Goal: Task Accomplishment & Management: Complete application form

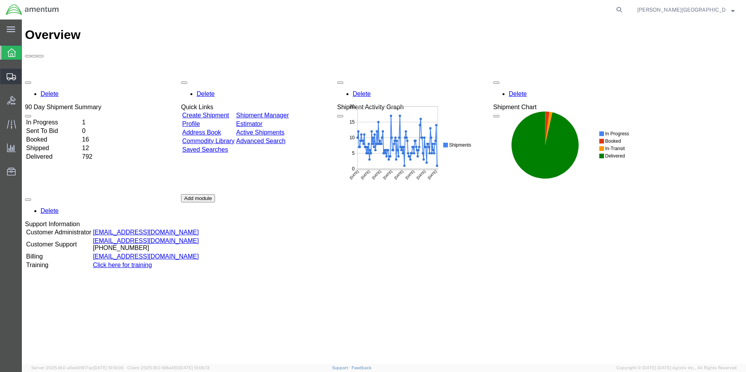
click at [0, 0] on span "Create Shipment" at bounding box center [0, 0] width 0 height 0
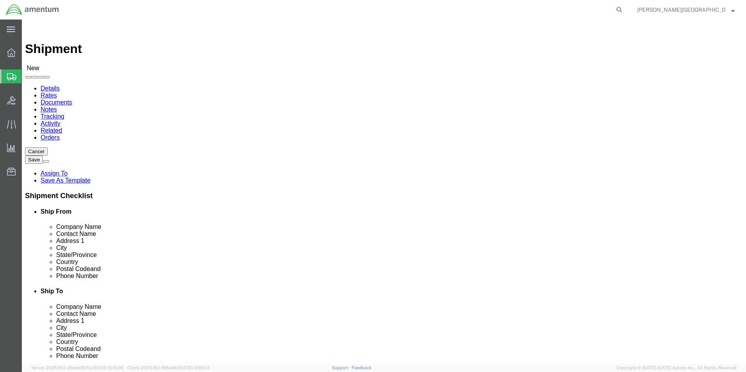
select select
select select "49940"
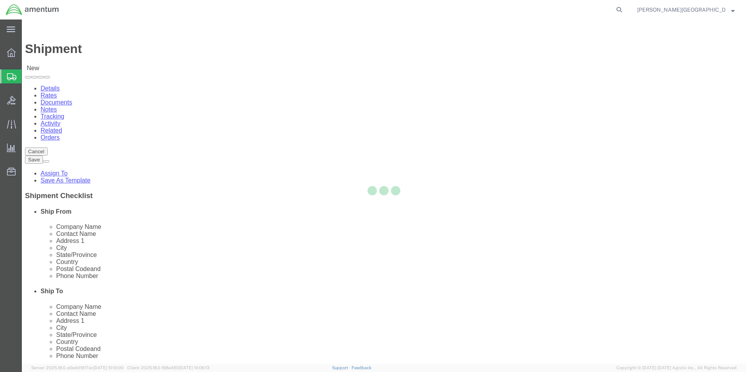
select select "[GEOGRAPHIC_DATA]"
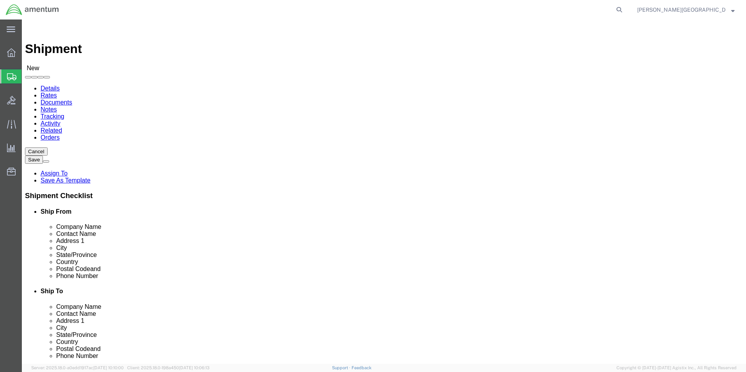
drag, startPoint x: 157, startPoint y: 267, endPoint x: 116, endPoint y: 264, distance: 41.4
click input "text"
type input "[PHONE_NUMBER]"
select select "49914"
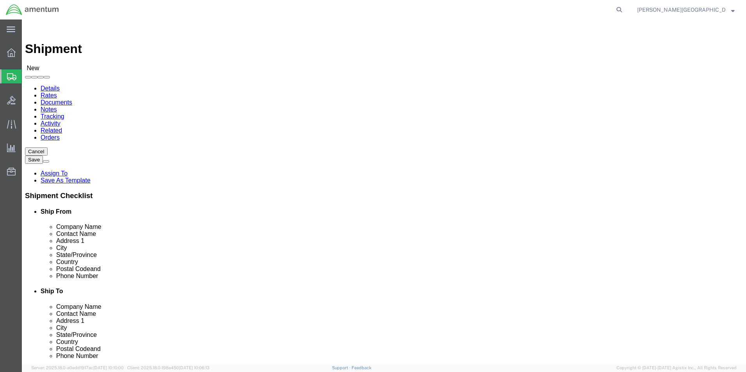
select select "[GEOGRAPHIC_DATA]"
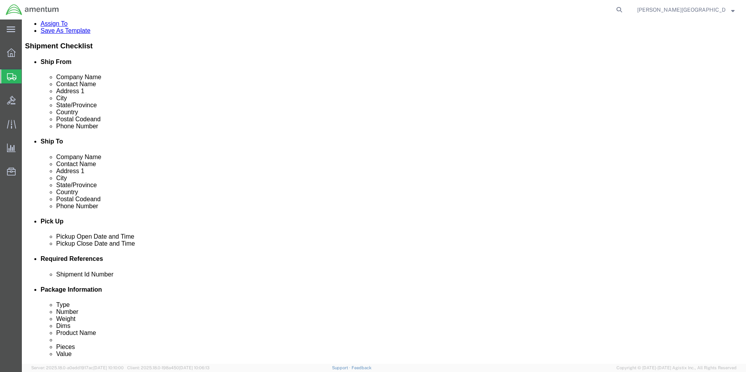
scroll to position [156, 0]
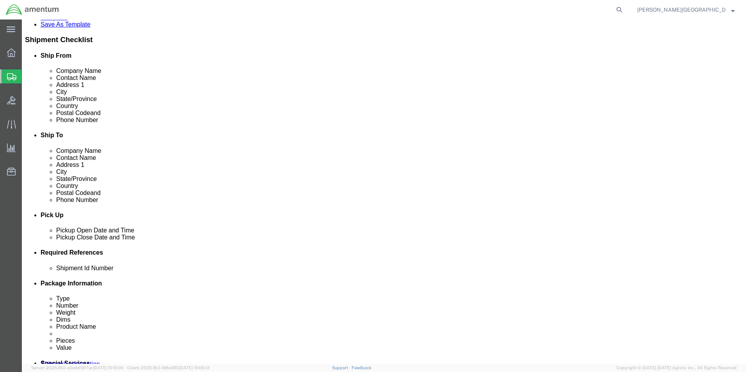
click div "[DATE] 9:00 AM"
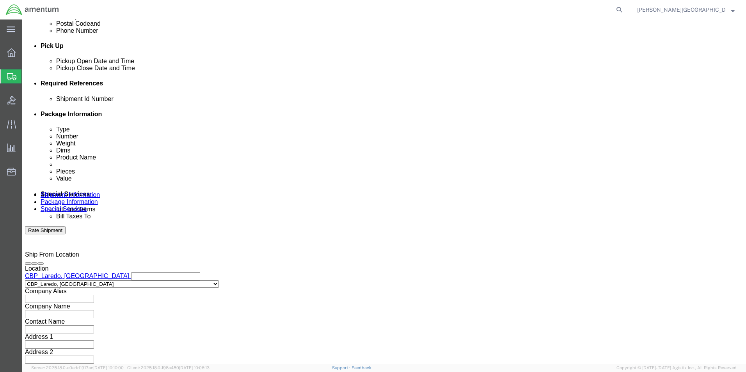
click div "Ship From Location Location [GEOGRAPHIC_DATA], [GEOGRAPHIC_DATA] My Profile Loc…"
click button "Add reference"
click select "Select Account Type Activity ID Airline Appointment Number ASN Batch Request # …"
select select "DEPT"
click select "Select Account Type Activity ID Airline Appointment Number ASN Batch Request # …"
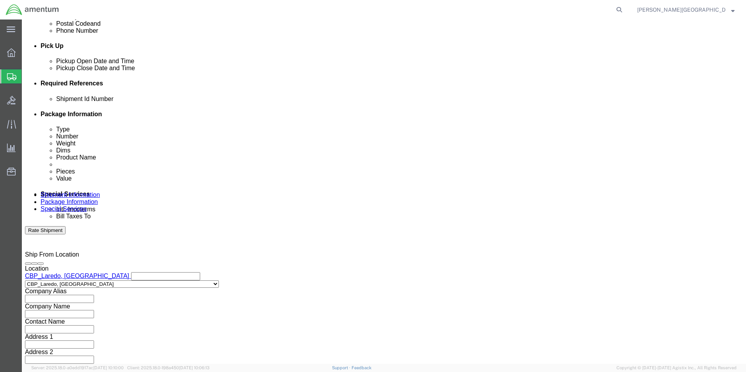
click div "Select Account Type Activity ID Airline Appointment Number ASN Batch Request # …"
click input "text"
type input "Supply Department"
click button "Add reference"
click select "Select Account Type Activity ID Airline Appointment Number ASN Batch Request # …"
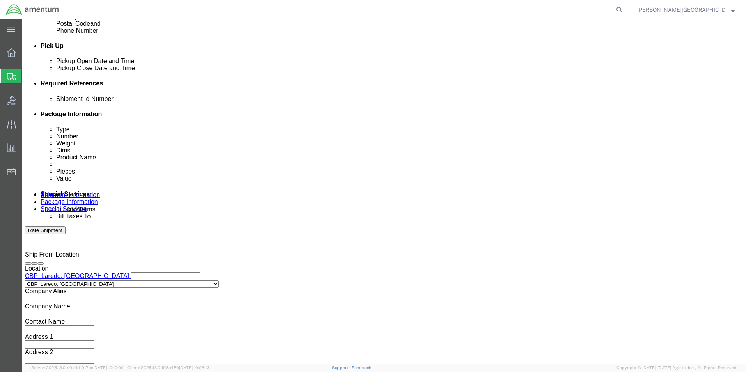
select select "PROJNUM"
click select "Select Account Type Activity ID Airline Appointment Number ASN Batch Request # …"
click input "text"
click input "6118.02.03.2219.000.LRT.0000"
type input "6118.03.03.2219.000.LRT.0000"
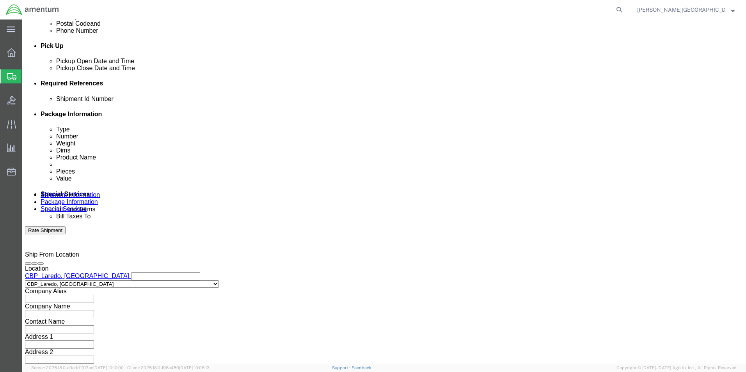
click button "Add reference"
click select "Select Account Type Activity ID Airline Appointment Number ASN Batch Request # …"
select select "CUSTREF"
click select "Select Account Type Activity ID Airline Appointment Number ASN Batch Request # …"
click input "text"
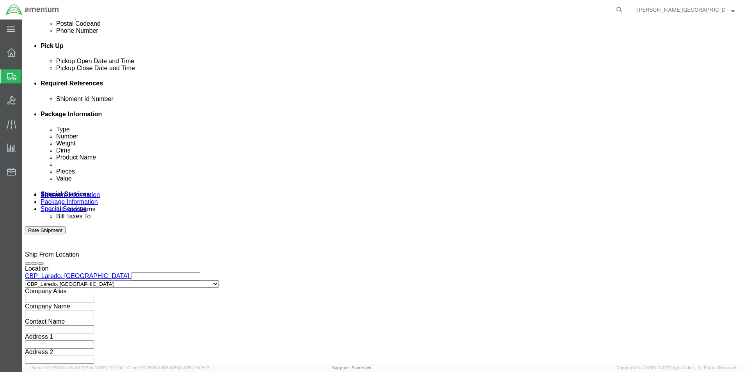
scroll to position [0, 0]
click input "USAGE#: 328956 Survival Kit SN CBP-"
type input "USAGE#: 328956 Survival Kit SN CBP-082"
click input "text"
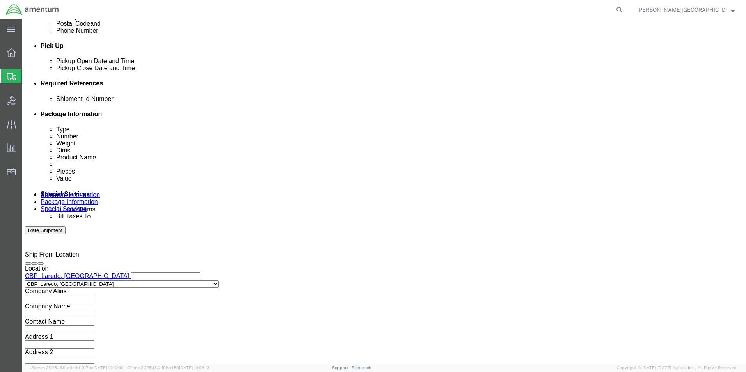
scroll to position [0, 0]
click div "Shipment Id Number Select Account Type Activity ID Airline Appointment Number A…"
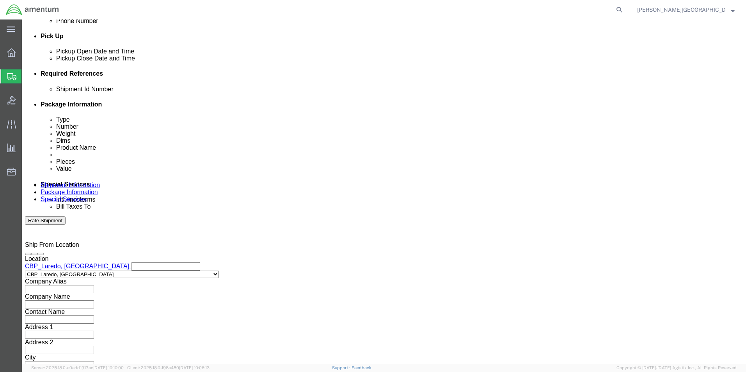
scroll to position [340, 0]
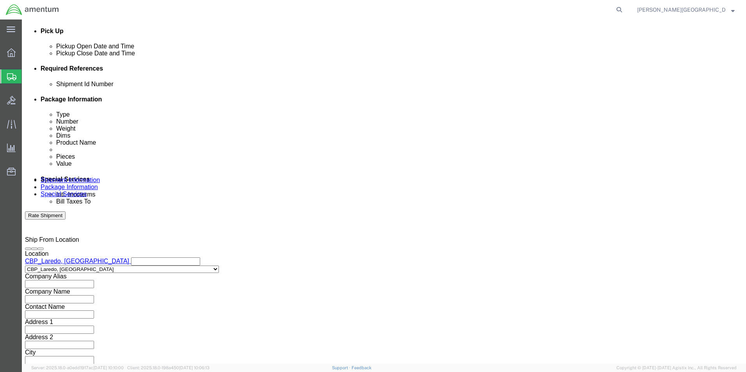
click button "Continue"
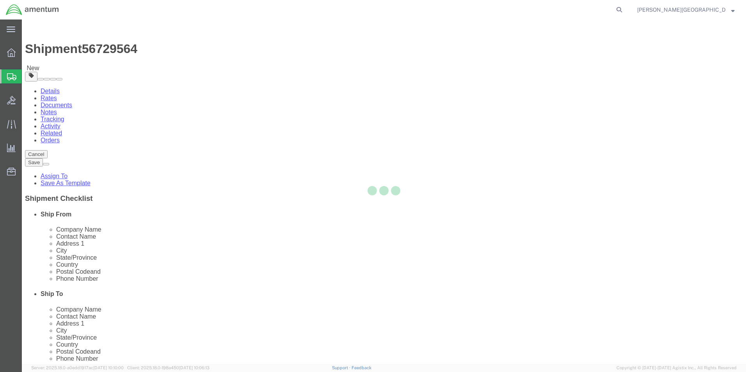
select select "CBOX"
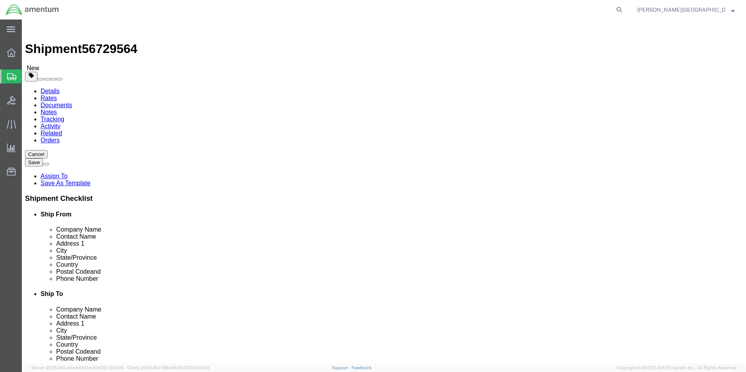
click input "text"
type input "18"
click input "text"
type input "12"
click input "text"
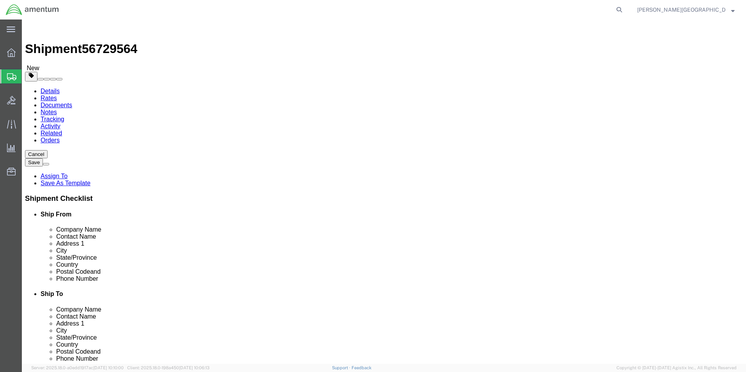
type input "8"
click div "0.00 Select kgs lbs"
click input "0.00"
type input "17.00"
click div "Package Content # 1 x Package Type Select BCK Boxes Bale(s) Basket(s) Bolt(s) B…"
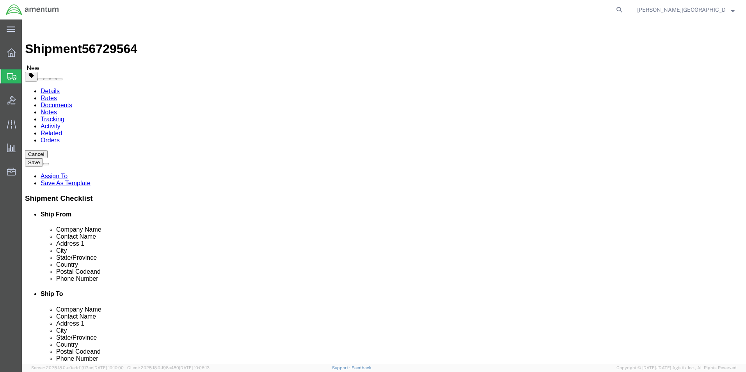
click link "Add Content"
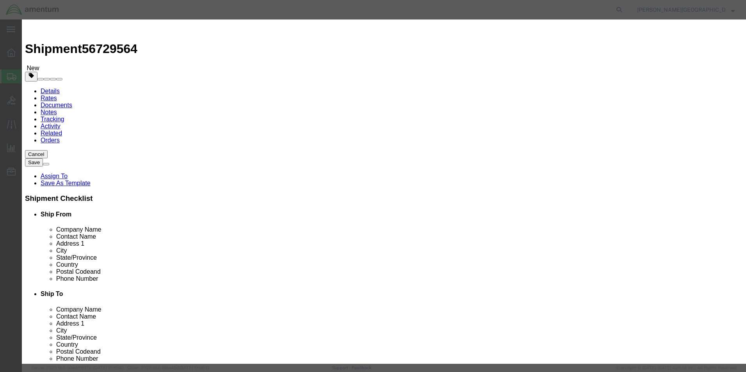
click input "text"
type input "Survival Kit"
type input "1"
click textarea
type textarea "PN: S3015-101 SN: CBP-082"
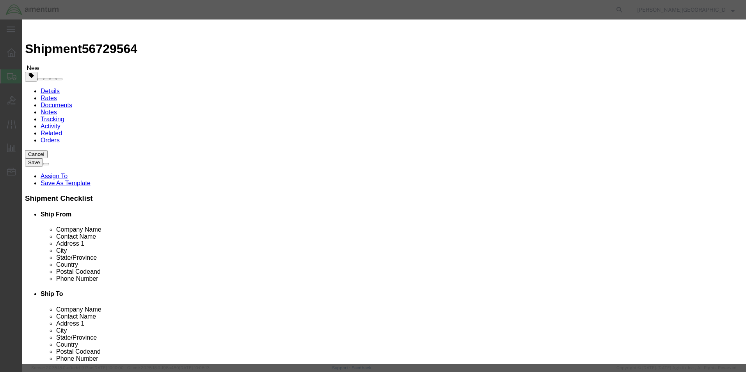
click input "text"
type input "2500.00"
click input "checkbox"
checkbox input "true"
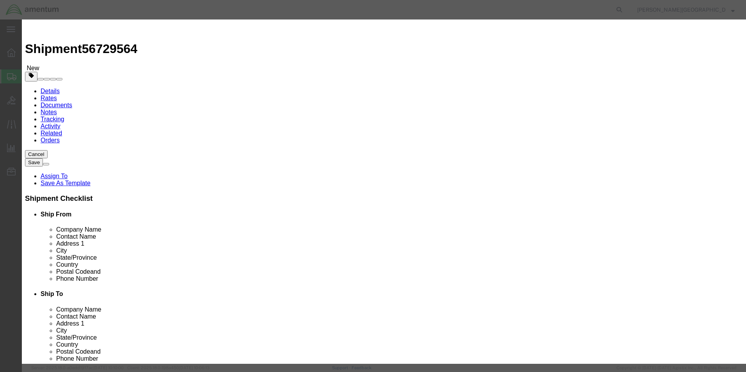
click input "text"
type input "Life-saving appliances, not self-inflating"
click input "text"
type input "3072"
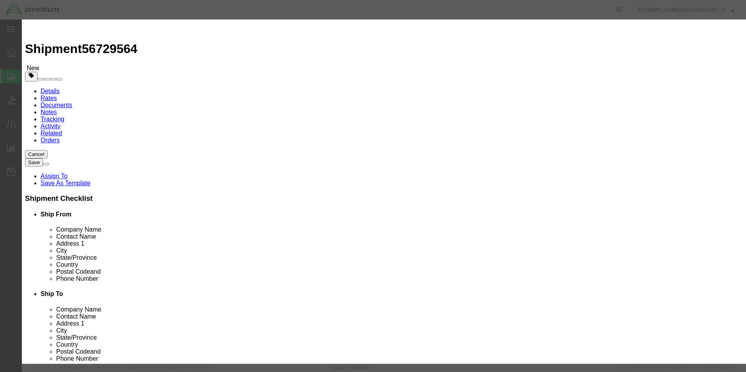
click select "Select 1 Explosive 1.1 Explosive 1.2 Explosive 1.3 Explosive 1.4 Explosive 1.5 …"
select select "9 Miscellaneous"
click select "Select 1 Explosive 1.1 Explosive 1.2 Explosive 1.3 Explosive 1.4 Explosive 1.5 …"
click select "Select 1 - Drums 2 - Reserved 3 - Jerricans 4 - Boxes 5 - Bags 6 - Composite Pa…"
select select "BOXES"
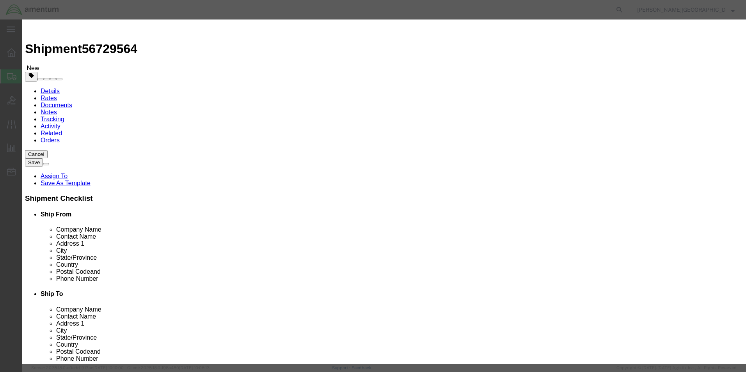
click select "Select 1 - Drums 2 - Reserved 3 - Jerricans 4 - Boxes 5 - Bags 6 - Composite Pa…"
click select "Container Material A - Steel (all types and surface treatments) B - Aluminum C …"
select select "FIBERBOARD"
click select "Container Material A - Steel (all types and surface treatments) B - Aluminum C …"
click input "text"
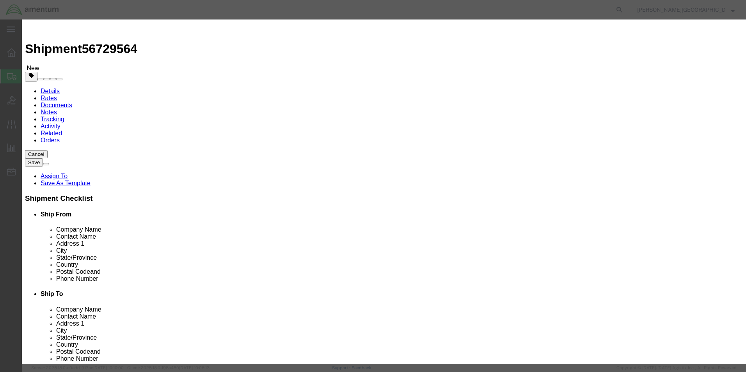
type input "Amentum Services Inc."
type input "CHEMTREC - CNN 216832"
type input "7035273887"
click input "7035273887"
click input "text"
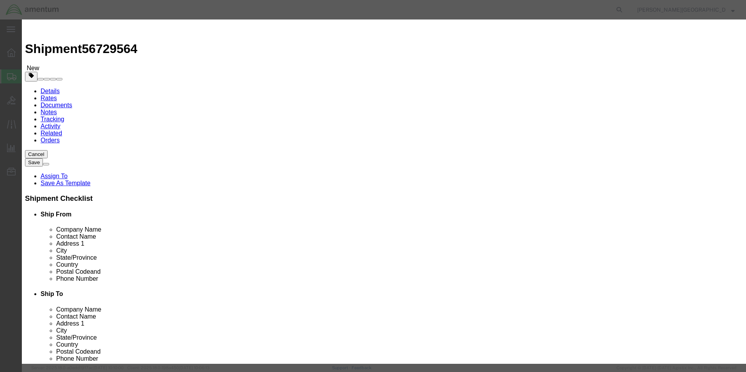
scroll to position [172, 0]
click button "Save & Close"
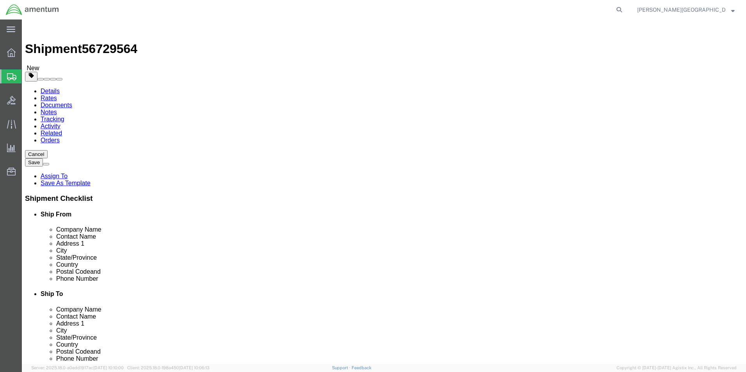
click button "Previous"
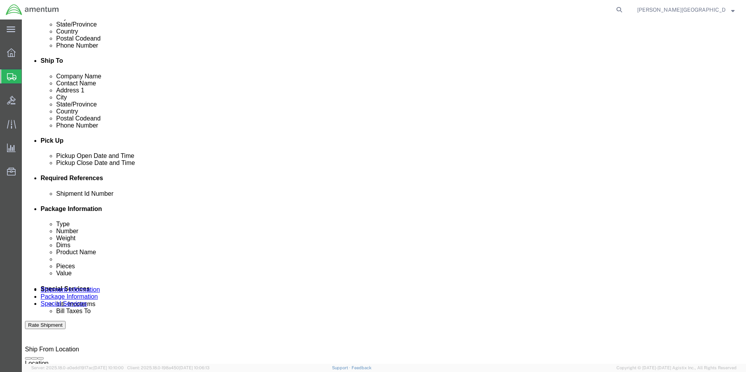
scroll to position [234, 0]
click input "text"
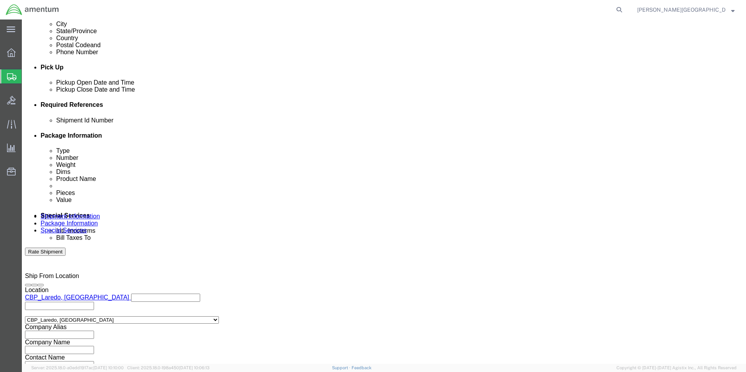
scroll to position [340, 0]
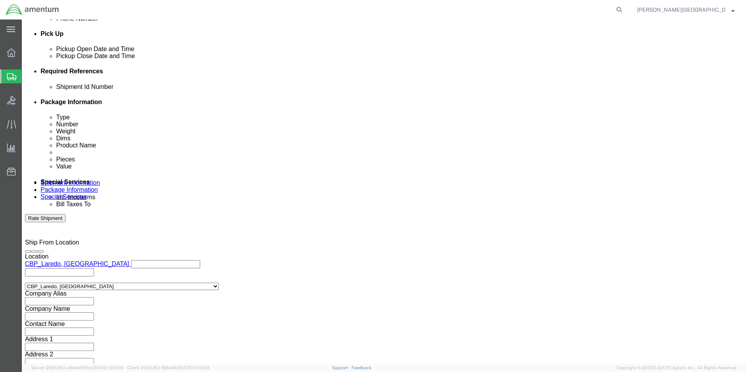
type input "56729564"
click button "Continue"
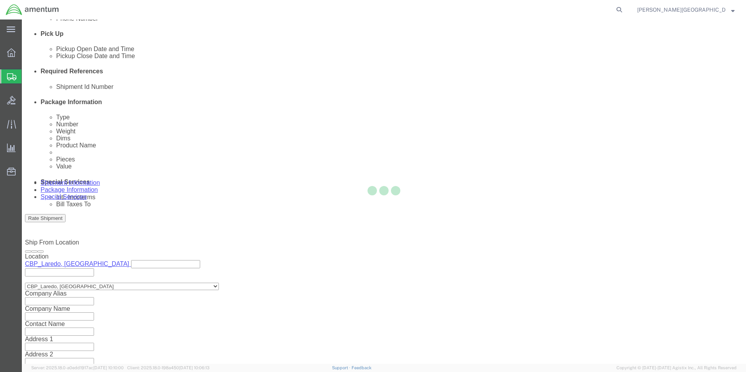
scroll to position [0, 0]
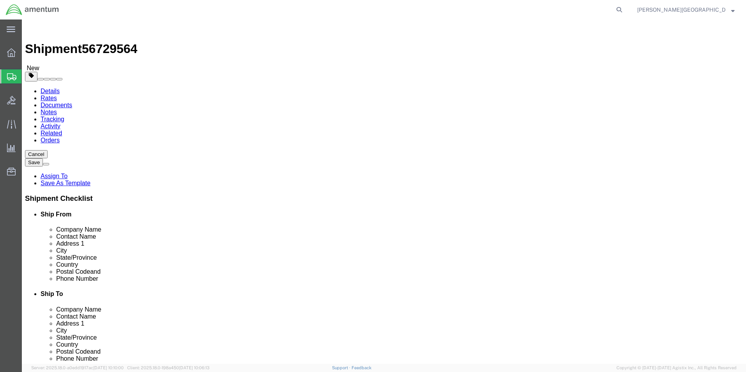
click button "Continue"
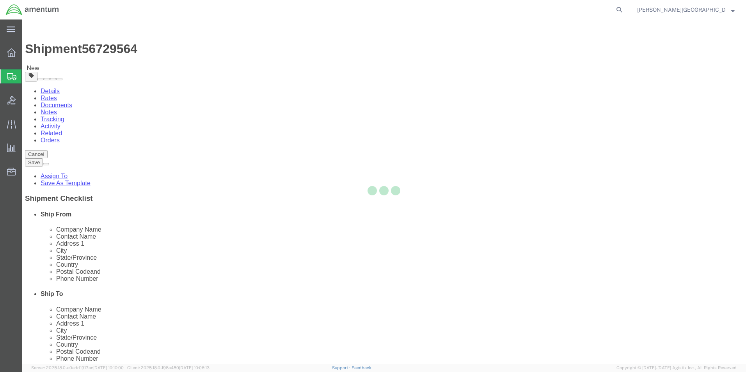
select select
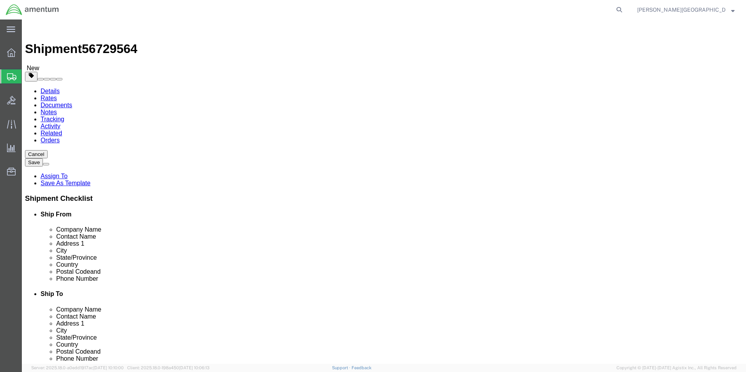
click button "Rate Shipment"
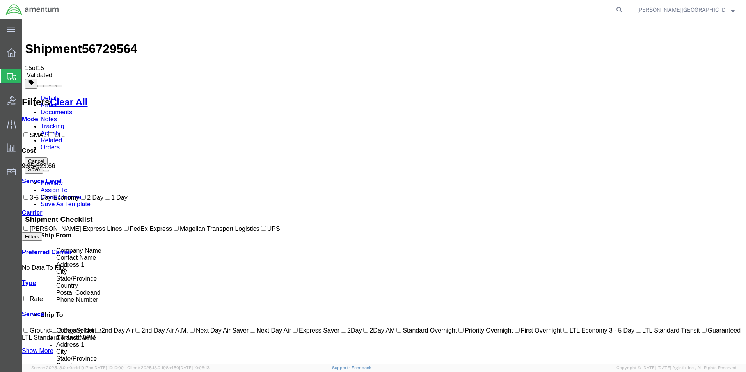
checkbox input "false"
checkbox input "true"
